Goal: Transaction & Acquisition: Subscribe to service/newsletter

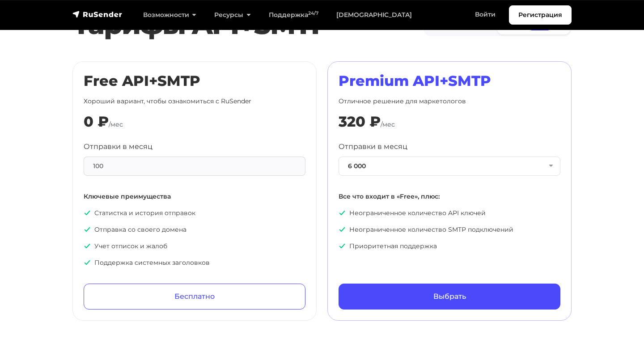
scroll to position [419, 0]
click at [424, 166] on button "6 000" at bounding box center [450, 165] width 222 height 19
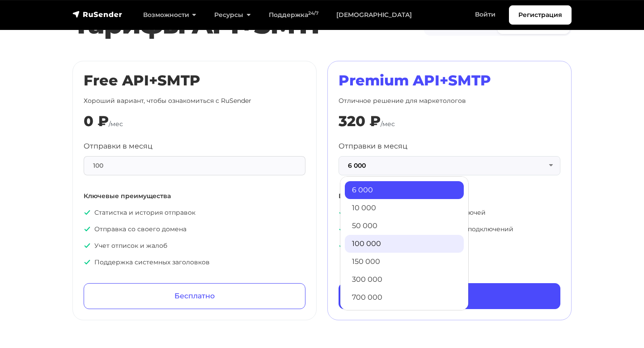
click at [378, 241] on link "100 000" at bounding box center [404, 244] width 119 height 18
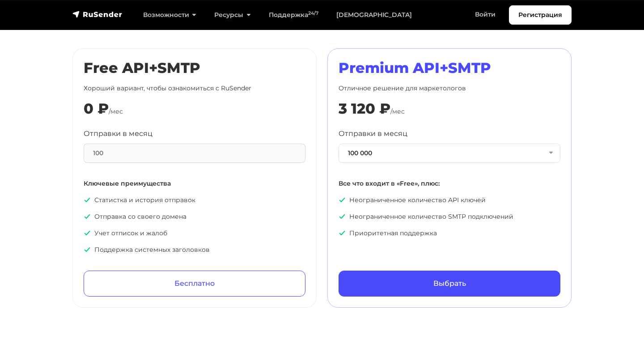
scroll to position [434, 0]
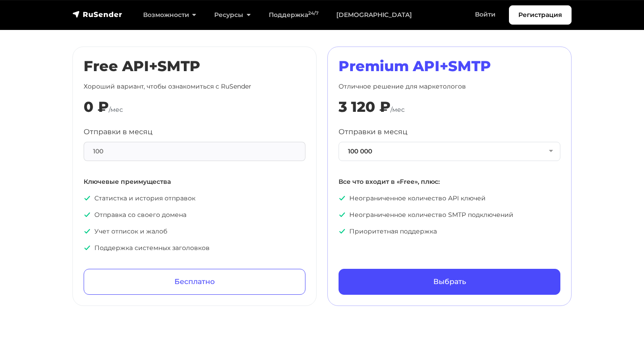
click at [372, 265] on div "Premium API+SMTP Отличное решение для маркетологов 3 120 ₽ /мес Отправки в меся…" at bounding box center [450, 176] width 222 height 237
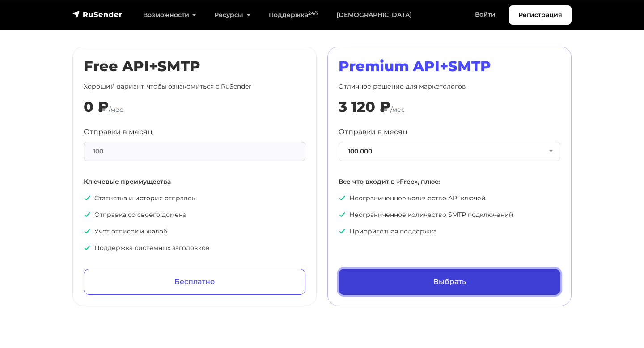
click at [372, 271] on link "Выбрать" at bounding box center [450, 282] width 222 height 26
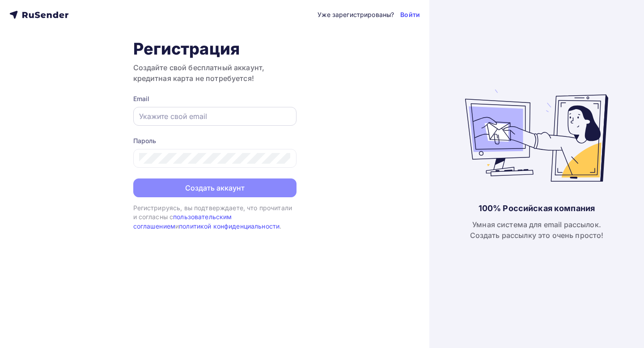
click at [219, 117] on input "text" at bounding box center [215, 116] width 152 height 11
paste input "hadisehfoladvand@gmail.com"
type input "hadisehfoladvand@gmail.com"
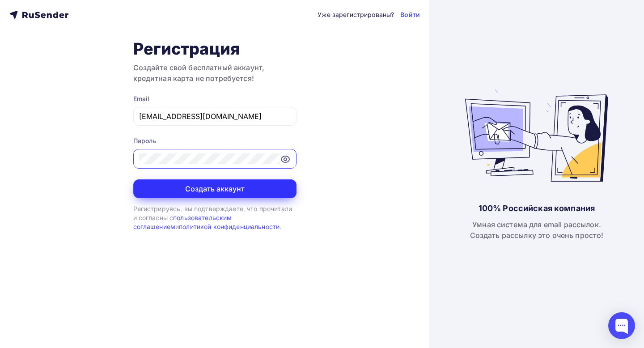
click at [230, 190] on button "Создать аккаунт" at bounding box center [214, 188] width 163 height 19
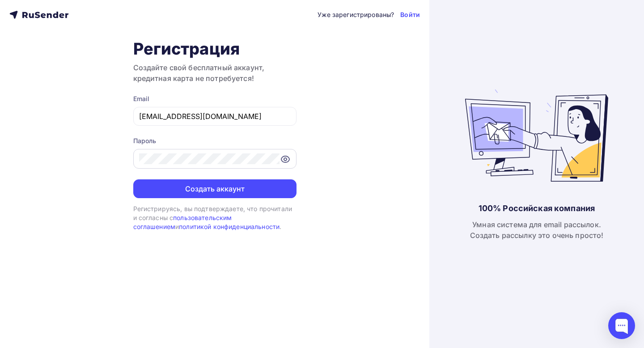
click at [284, 158] on icon at bounding box center [285, 159] width 3 height 3
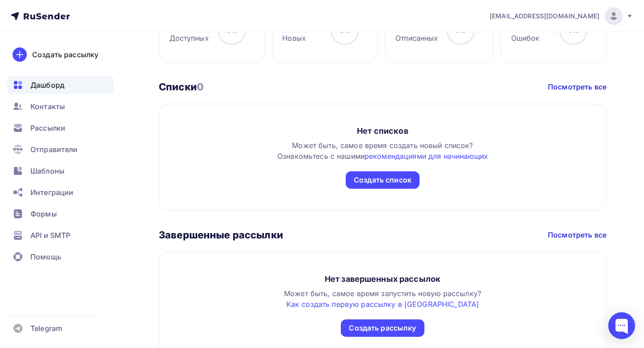
scroll to position [456, 0]
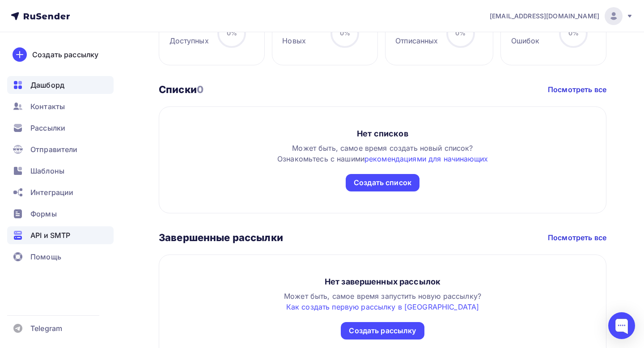
click at [68, 236] on span "API и SMTP" at bounding box center [50, 235] width 40 height 11
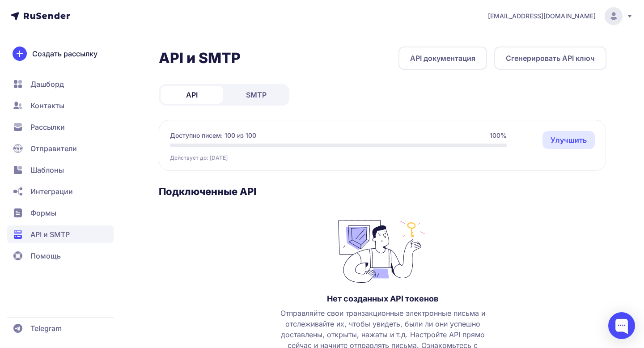
click at [435, 60] on link "API документация" at bounding box center [443, 58] width 89 height 23
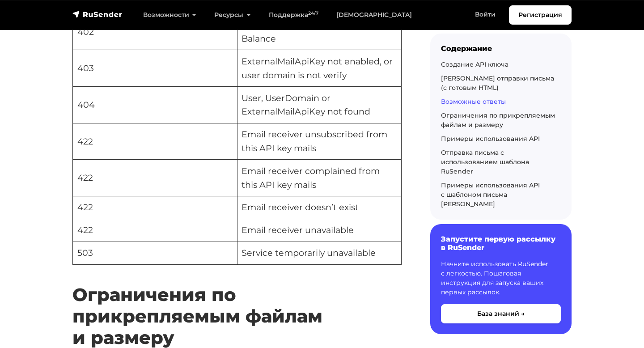
scroll to position [2266, 0]
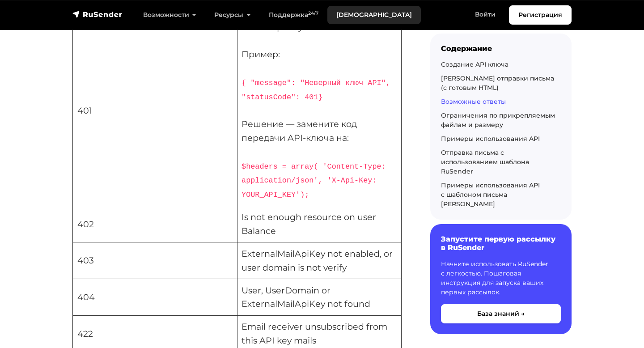
click at [343, 18] on link "[DEMOGRAPHIC_DATA]" at bounding box center [374, 15] width 94 height 18
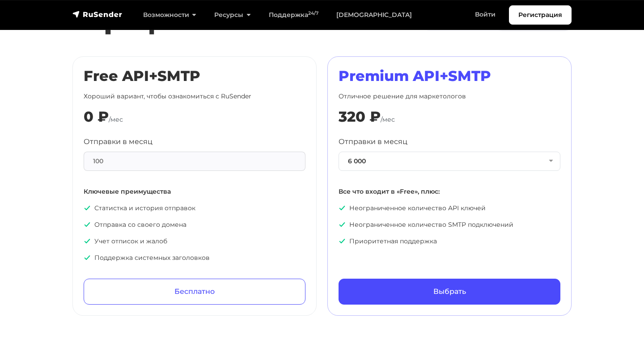
scroll to position [427, 0]
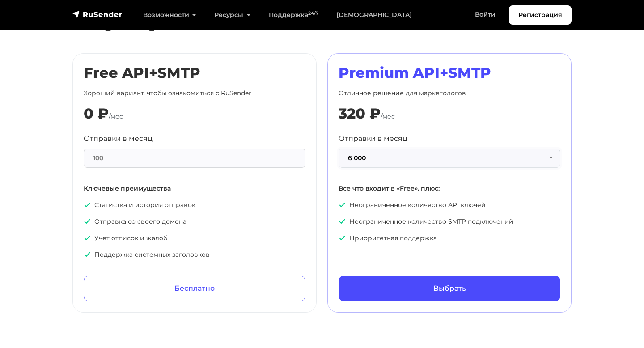
click at [394, 157] on button "6 000" at bounding box center [450, 158] width 222 height 19
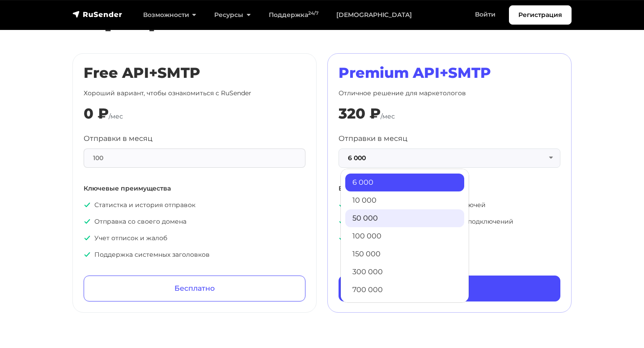
click at [378, 221] on link "50 000" at bounding box center [404, 218] width 119 height 18
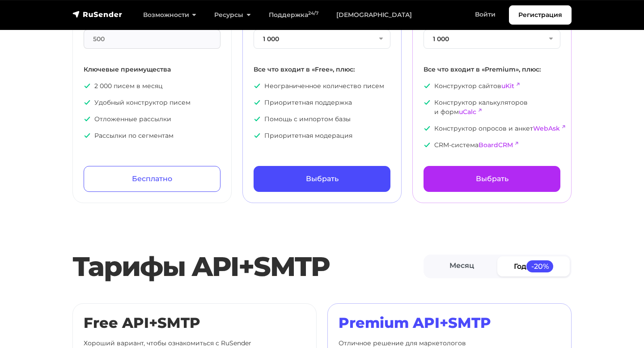
scroll to position [153, 0]
